Goal: Transaction & Acquisition: Book appointment/travel/reservation

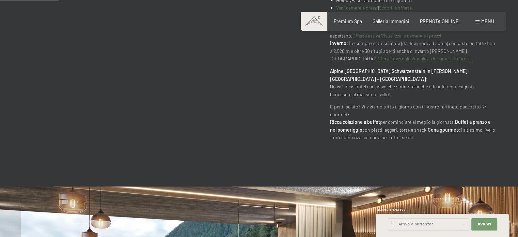
scroll to position [511, 0]
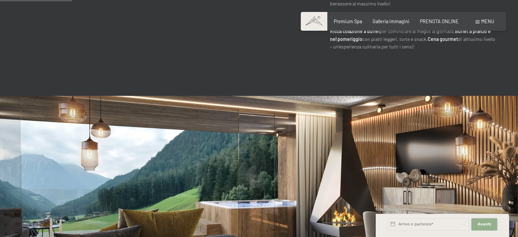
click at [487, 223] on span "Avanti" at bounding box center [485, 224] width 14 height 5
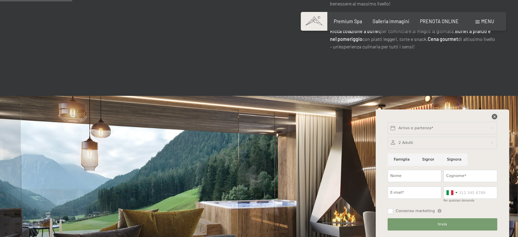
click at [493, 117] on icon at bounding box center [494, 116] width 5 height 5
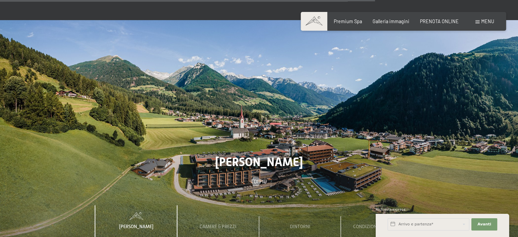
scroll to position [2522, 0]
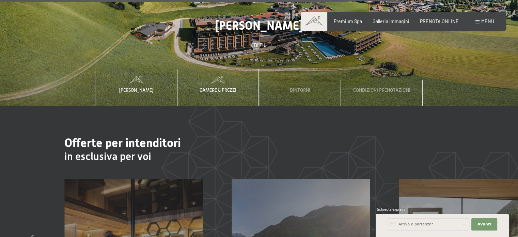
click at [227, 87] on span "Camere & Prezzi" at bounding box center [218, 89] width 37 height 5
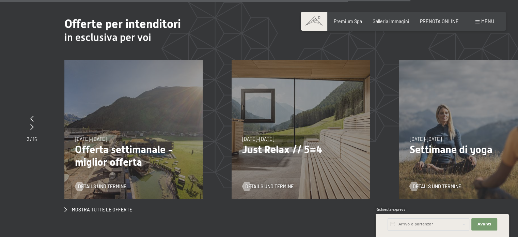
scroll to position [2658, 0]
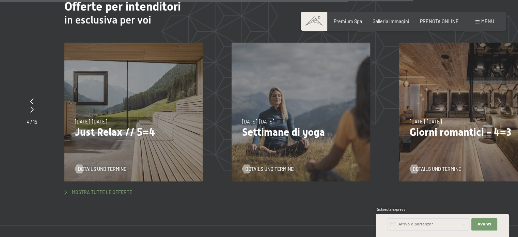
click at [97, 189] on span "Mostra tutte le offerte" at bounding box center [102, 192] width 60 height 7
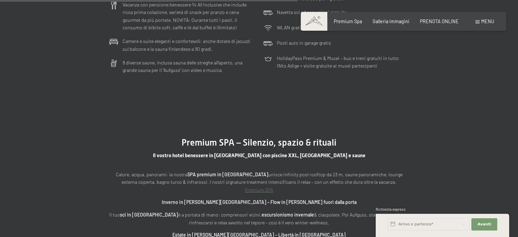
scroll to position [1929, 0]
